Goal: Task Accomplishment & Management: Manage account settings

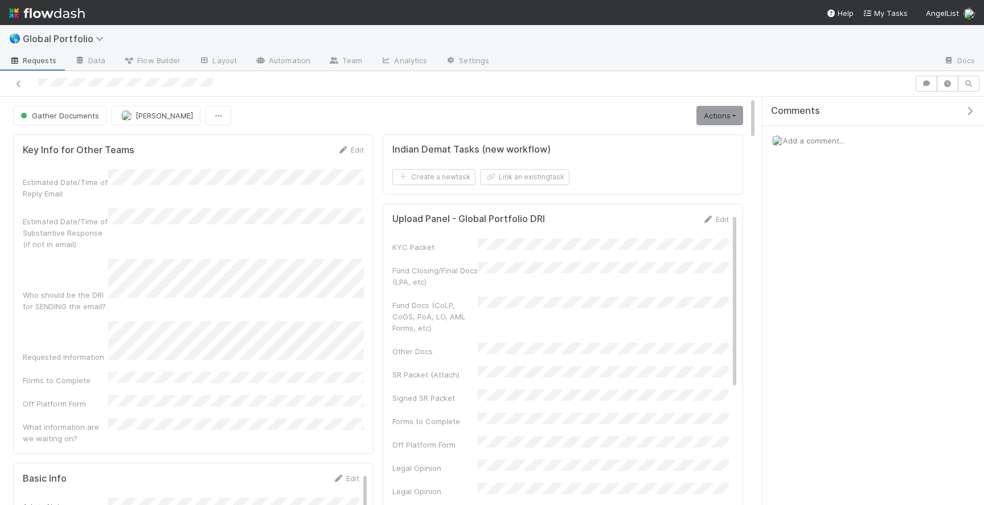
scroll to position [231, 341]
click at [88, 86] on div at bounding box center [457, 84] width 905 height 16
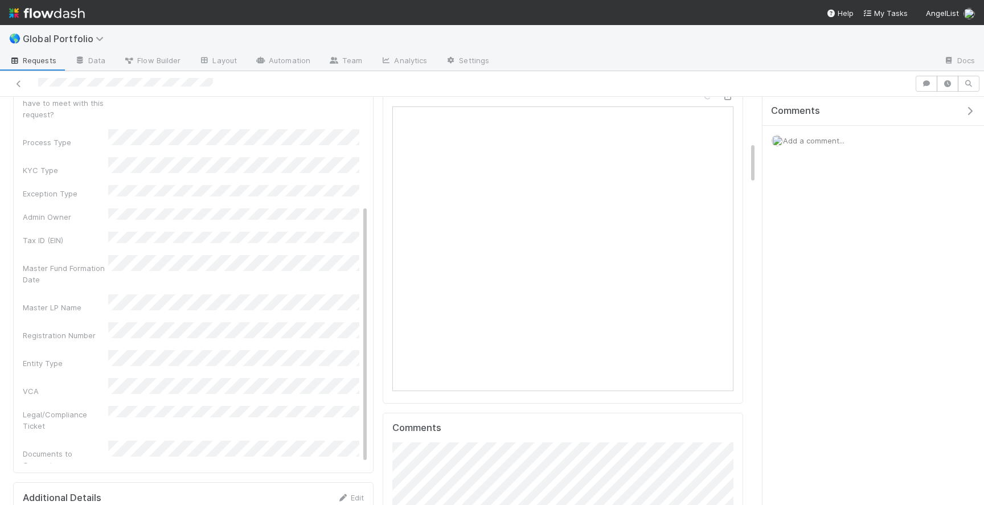
scroll to position [317, 0]
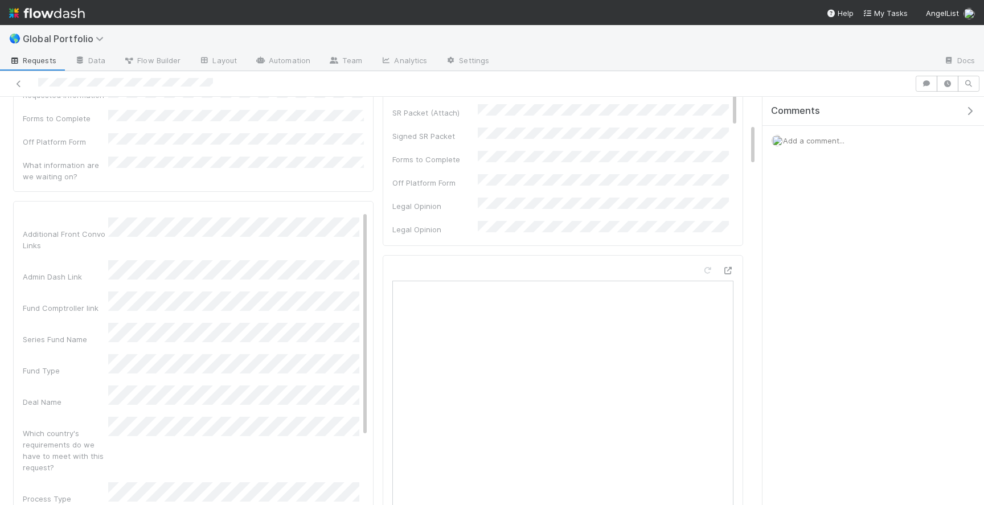
scroll to position [0, 0]
click at [351, 211] on button "Cancel" at bounding box center [339, 220] width 40 height 19
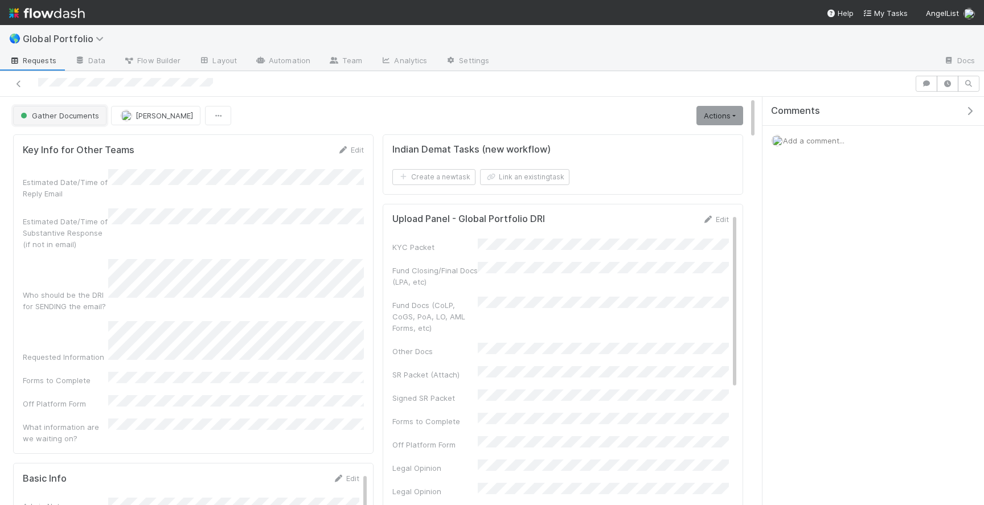
click at [86, 118] on span "Gather Documents" at bounding box center [58, 115] width 81 height 9
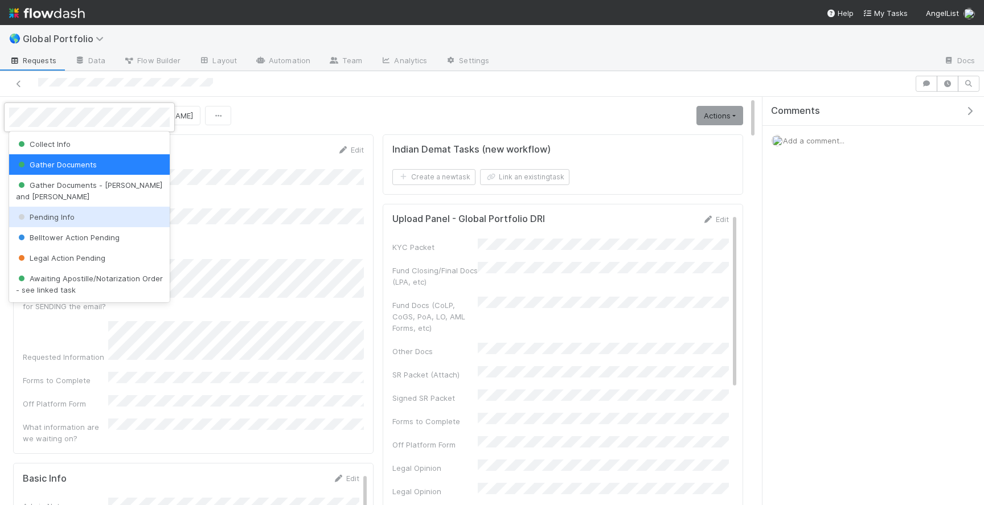
click at [66, 207] on div "Pending Info" at bounding box center [89, 217] width 161 height 20
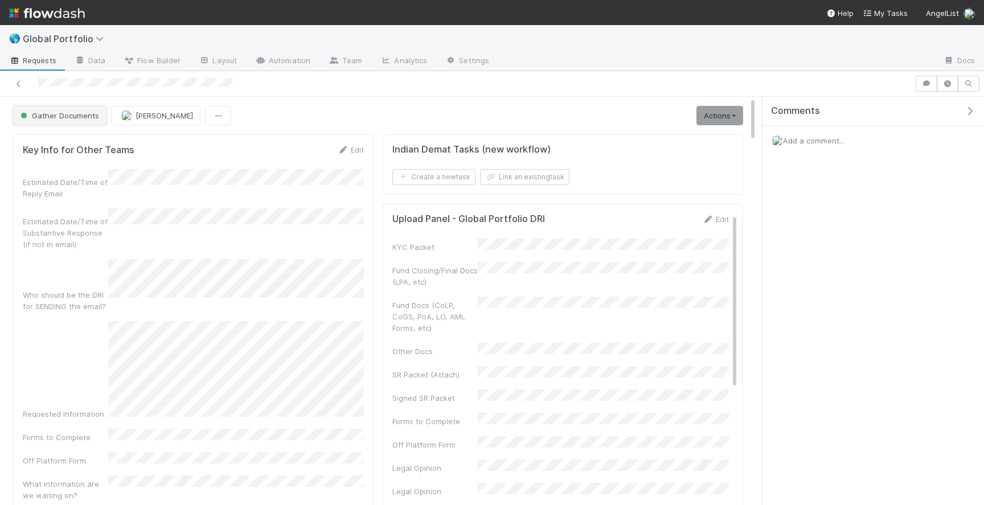
click at [60, 116] on span "Gather Documents" at bounding box center [58, 115] width 81 height 9
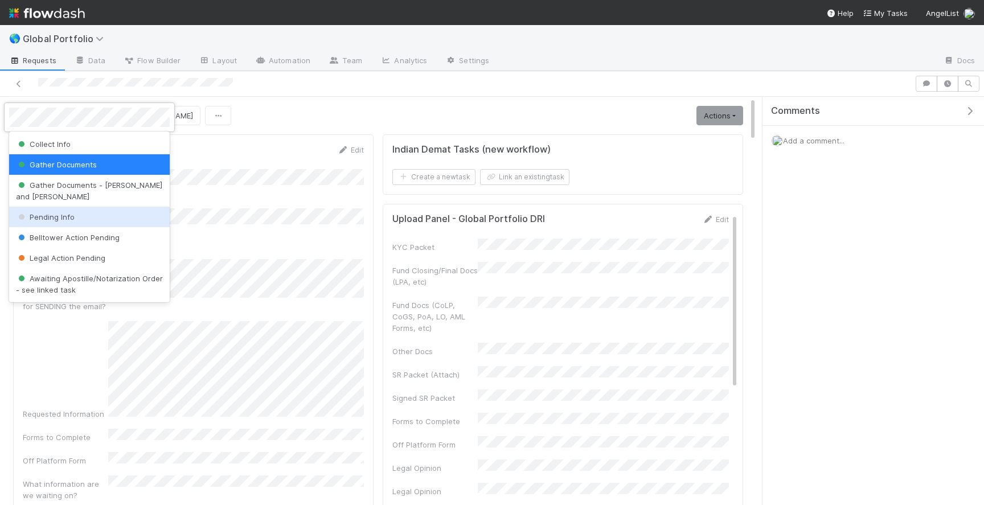
click at [56, 212] on span "Pending Info" at bounding box center [45, 216] width 59 height 9
